Goal: Task Accomplishment & Management: Manage account settings

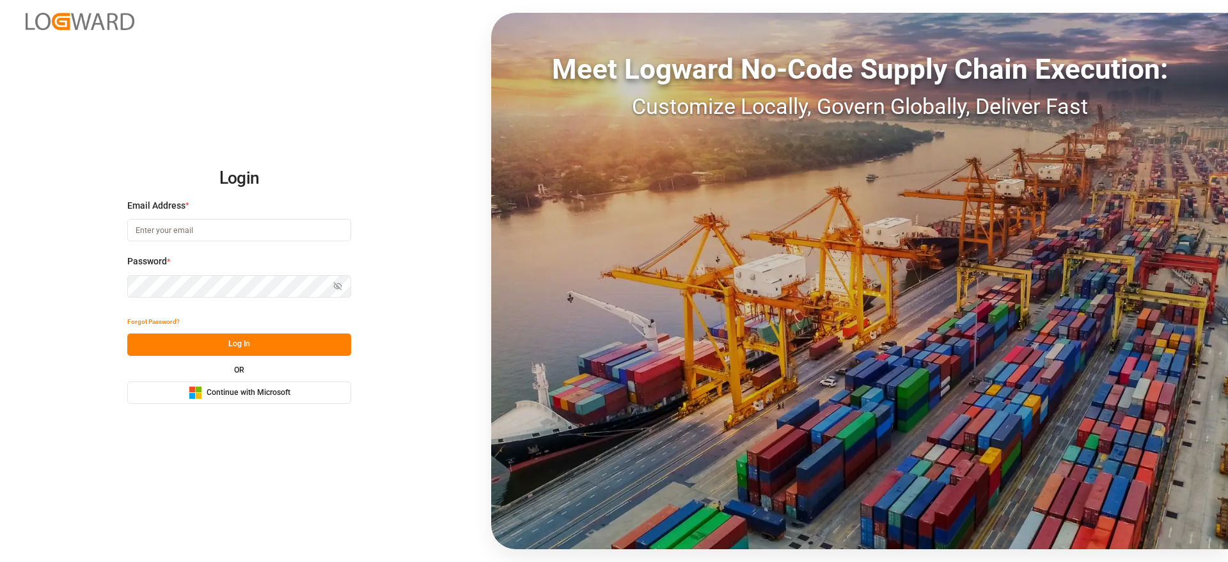
click at [166, 406] on div "Login Email Address * Password * Show password Forgot Password? Log In OR Micro…" at bounding box center [614, 281] width 1228 height 562
click at [191, 390] on rect at bounding box center [192, 389] width 6 height 6
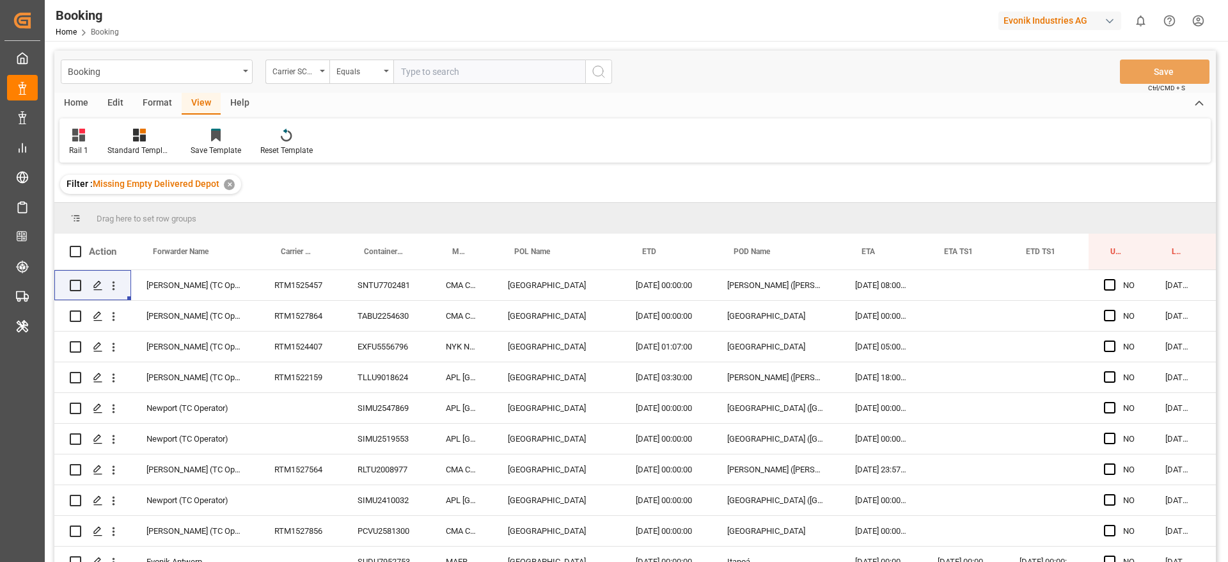
scroll to position [0, 49]
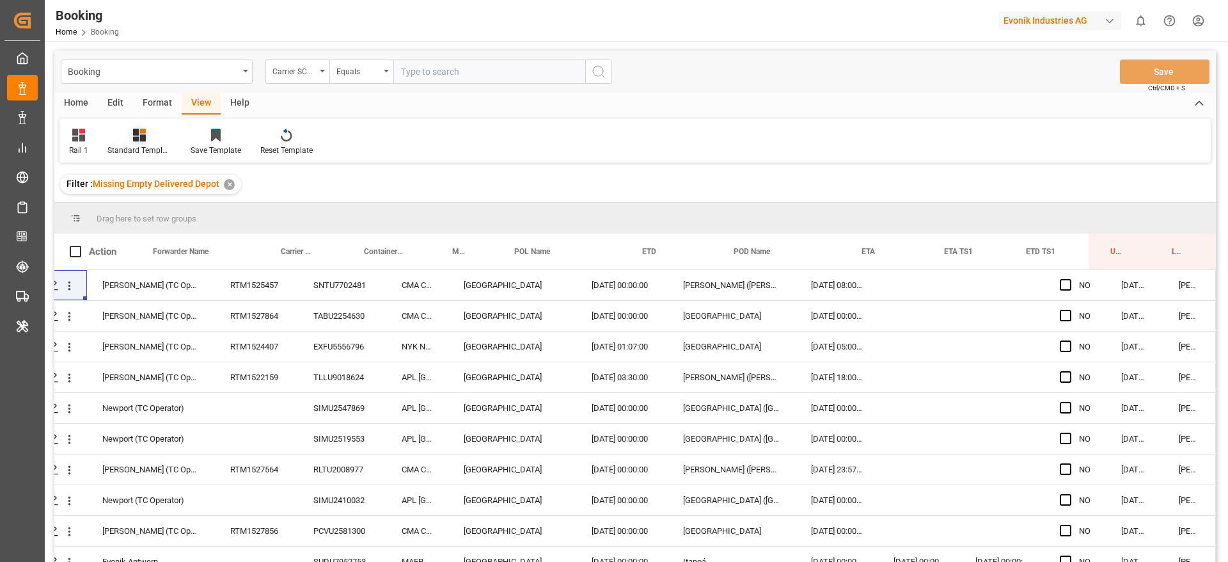
click at [100, 129] on div "Standard Templates" at bounding box center [139, 142] width 83 height 28
click at [88, 131] on div "Rail 1" at bounding box center [78, 142] width 38 height 28
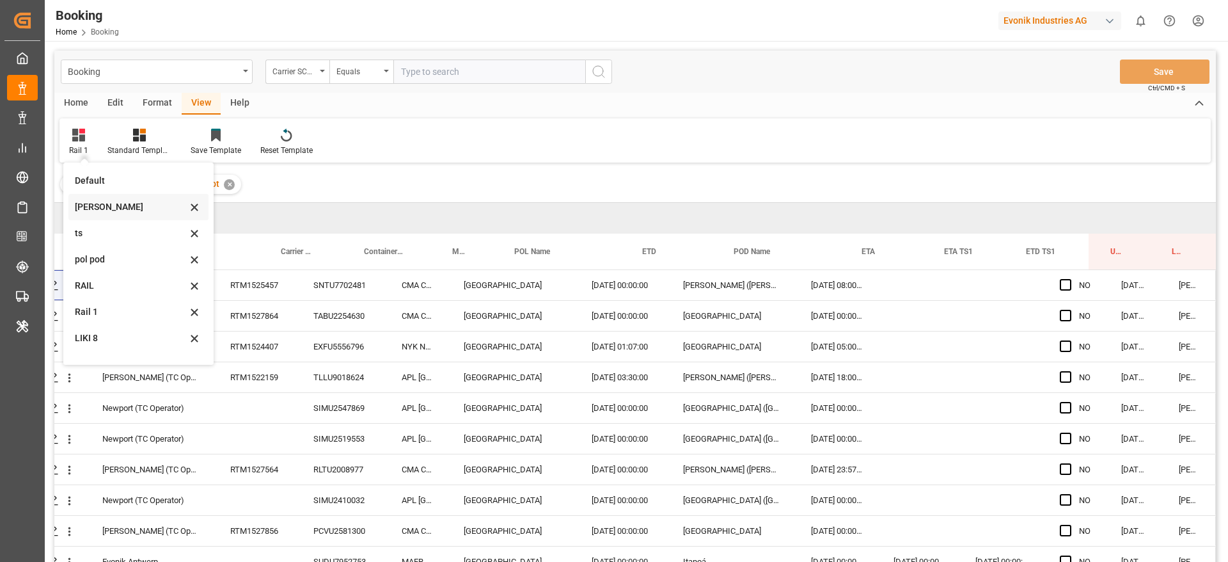
click at [97, 210] on div "Likitha" at bounding box center [131, 206] width 112 height 13
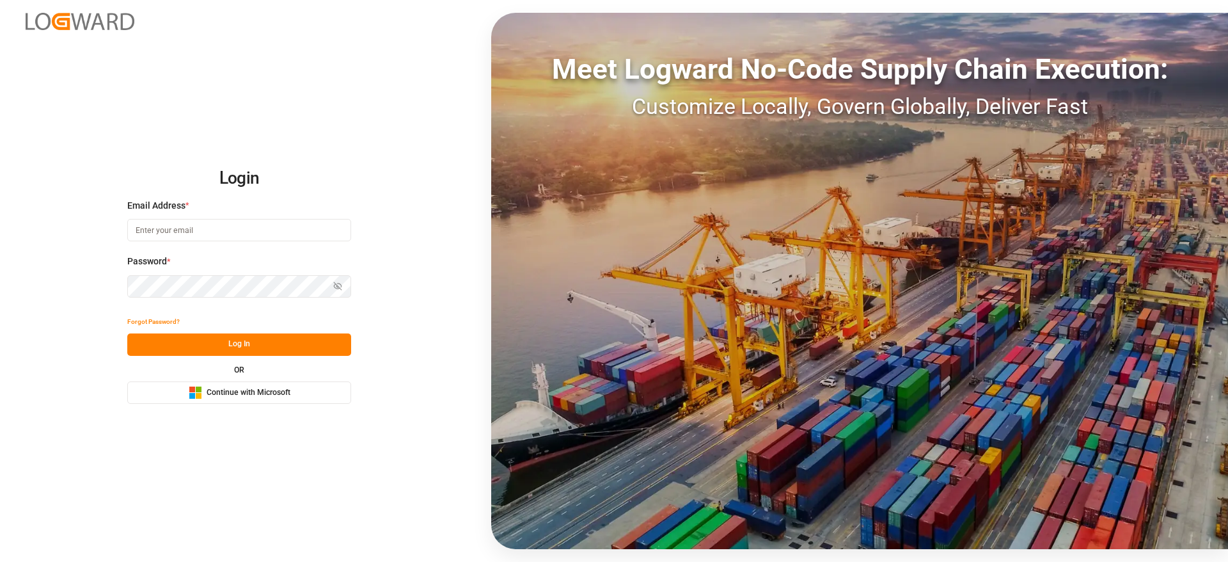
click at [287, 398] on div "Microsoft Logo Continue with Microsoft" at bounding box center [240, 392] width 102 height 13
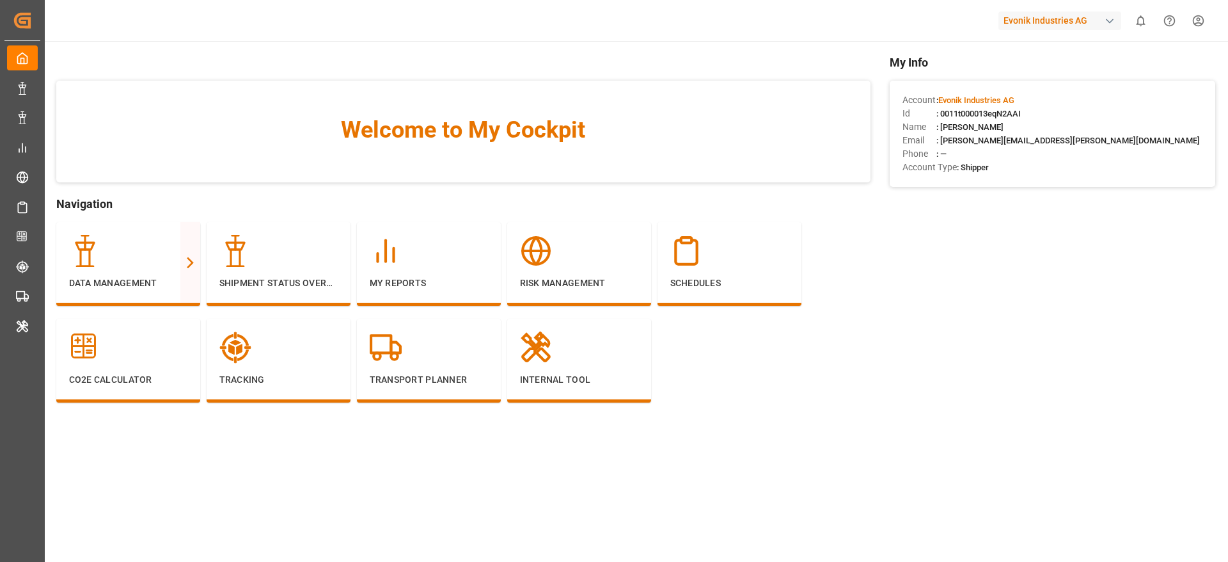
click at [1077, 24] on div "Evonik Industries AG" at bounding box center [1059, 21] width 123 height 19
click at [1069, 42] on html "Created by potrace 1.15, written by [PERSON_NAME] [DATE]-[DATE] Created by potr…" at bounding box center [614, 281] width 1228 height 562
